Goal: Transaction & Acquisition: Purchase product/service

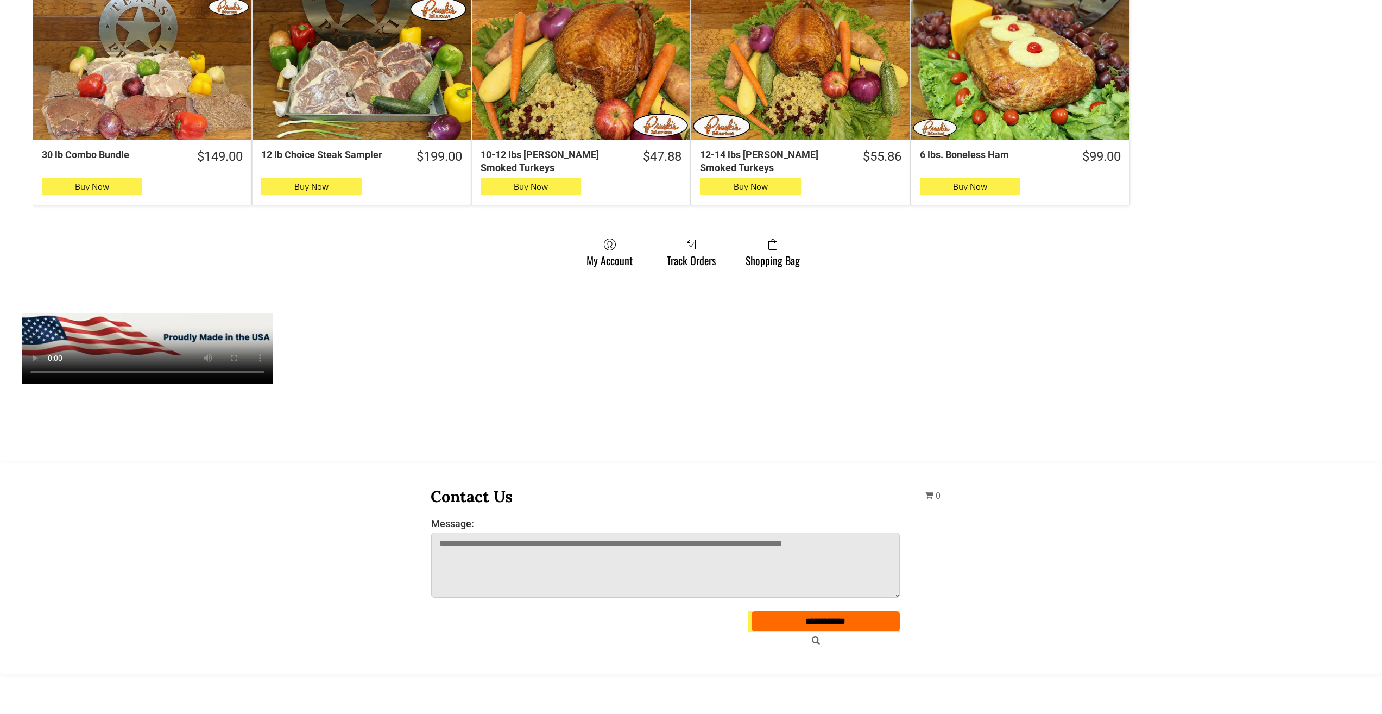
scroll to position [869, 0]
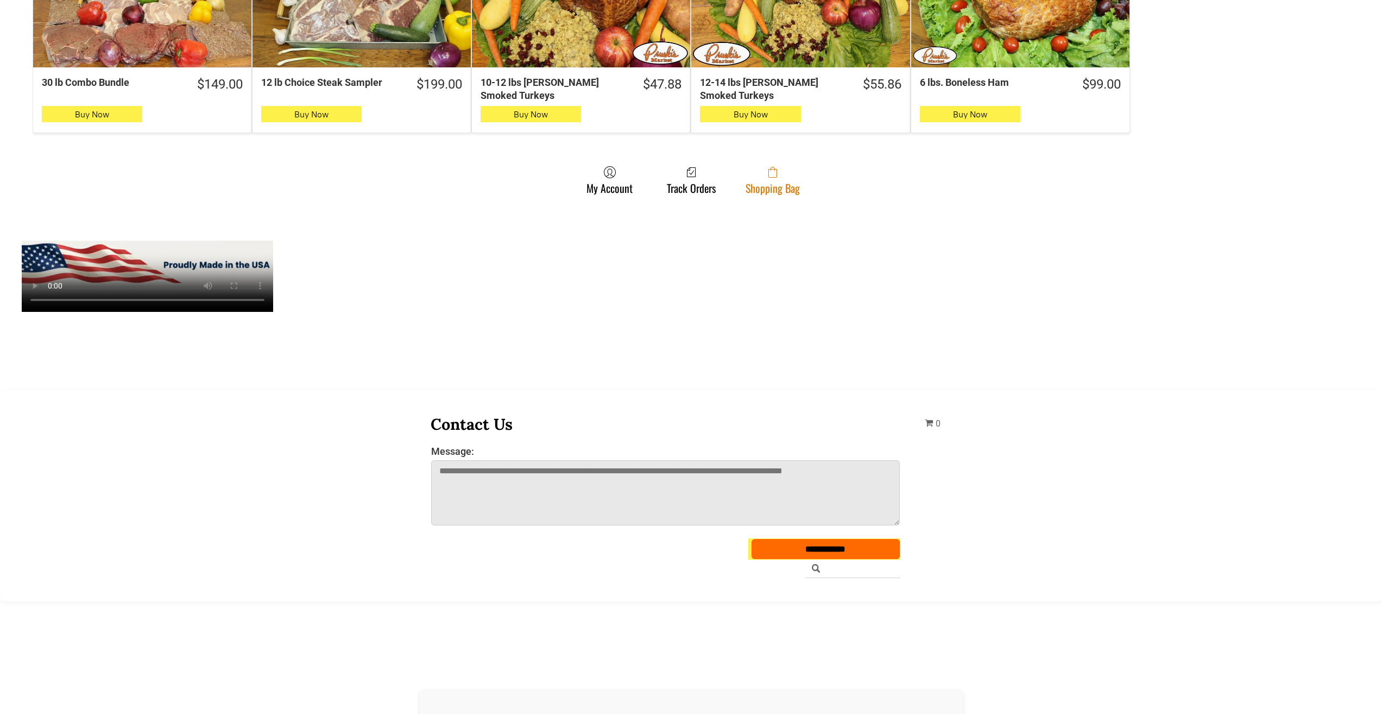
click at [750, 175] on span at bounding box center [773, 172] width 54 height 13
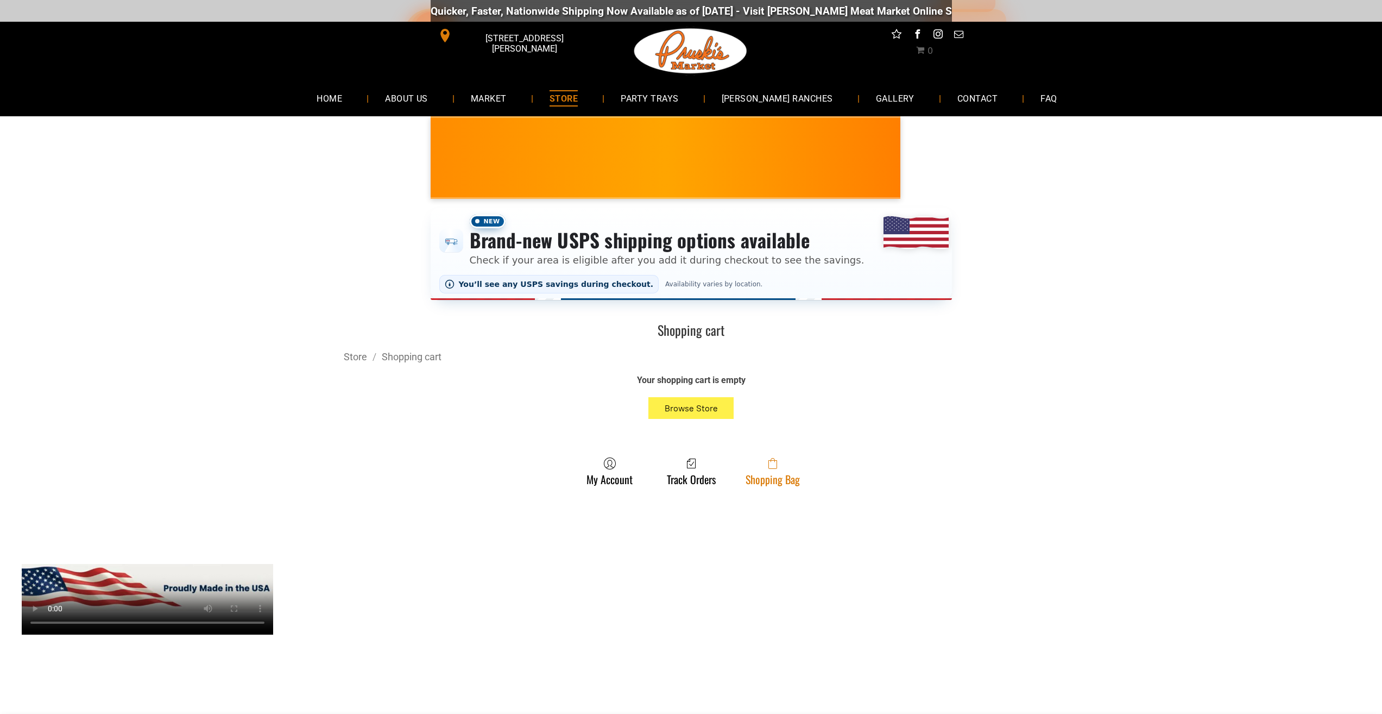
click at [759, 480] on link "Shopping Bag" at bounding box center [772, 471] width 65 height 29
click at [789, 482] on link "Shopping Bag" at bounding box center [772, 471] width 65 height 29
click at [789, 475] on link "Shopping Bag" at bounding box center [772, 471] width 65 height 29
